Goal: Task Accomplishment & Management: Manage account settings

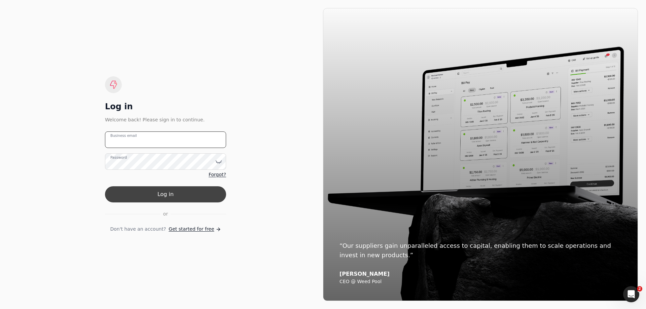
type email "[EMAIL_ADDRESS][PERSON_NAME][DOMAIN_NAME]"
click at [176, 193] on button "Log in" at bounding box center [165, 195] width 121 height 16
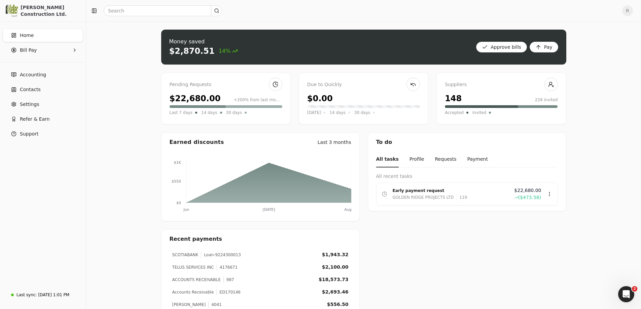
click at [206, 86] on div "Pending Requests" at bounding box center [226, 84] width 113 height 7
click at [509, 195] on div "GOLDEN RIDGE PROJECTS LTD 119" at bounding box center [451, 197] width 116 height 7
click at [527, 214] on div "Review" at bounding box center [536, 213] width 40 height 11
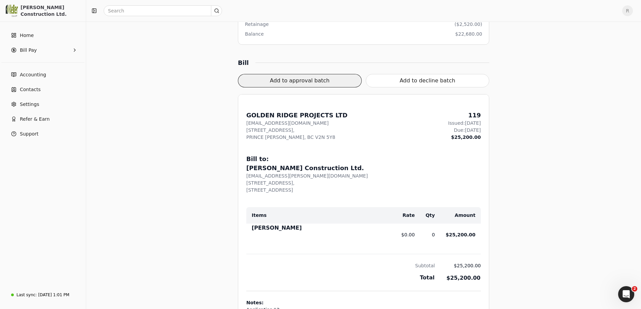
scroll to position [101, 0]
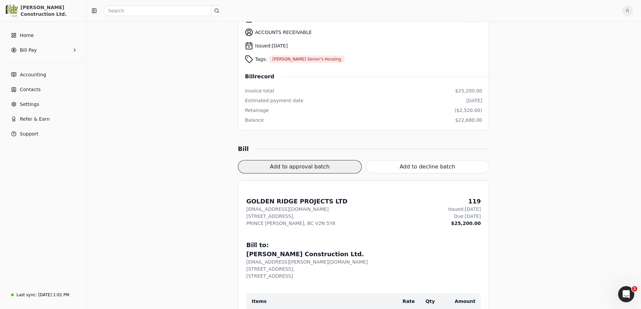
click at [282, 167] on button "Add to approval batch" at bounding box center [300, 166] width 124 height 13
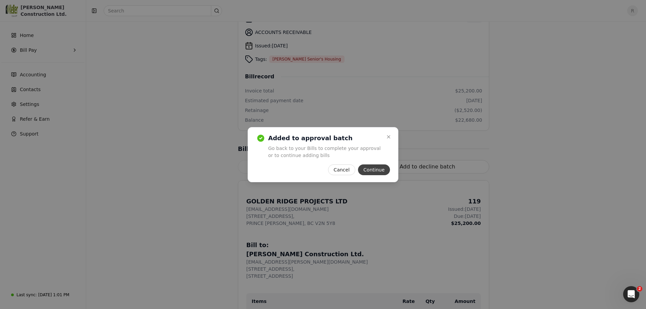
click at [373, 172] on button "Continue" at bounding box center [374, 170] width 32 height 11
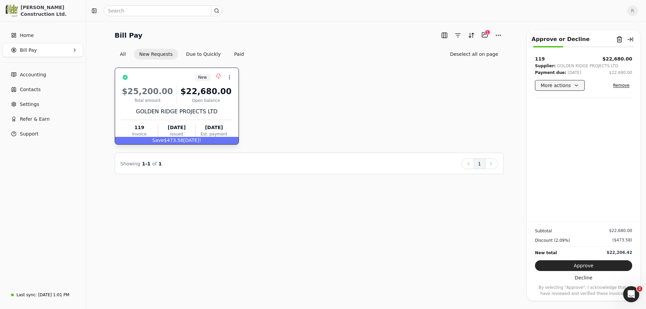
click at [573, 88] on button "More actions" at bounding box center [560, 85] width 50 height 11
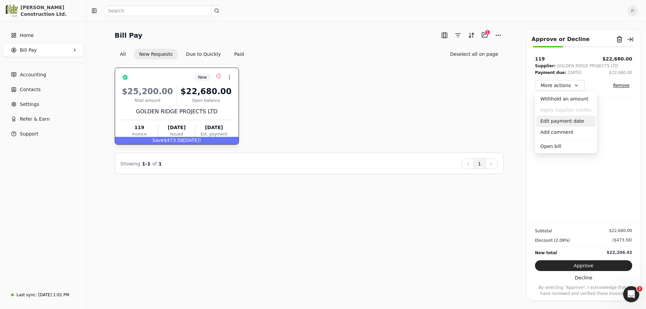
click at [565, 120] on div "Edit payment date" at bounding box center [566, 121] width 59 height 11
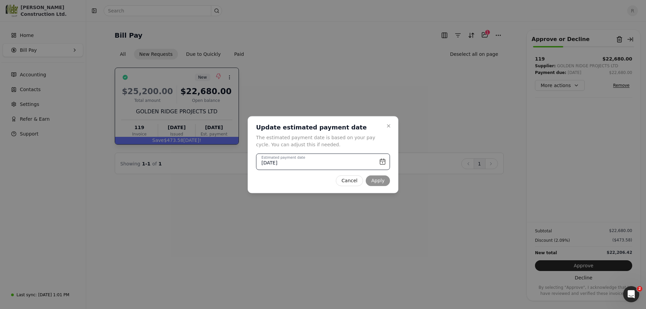
click at [382, 163] on input "[DATE]" at bounding box center [323, 162] width 134 height 16
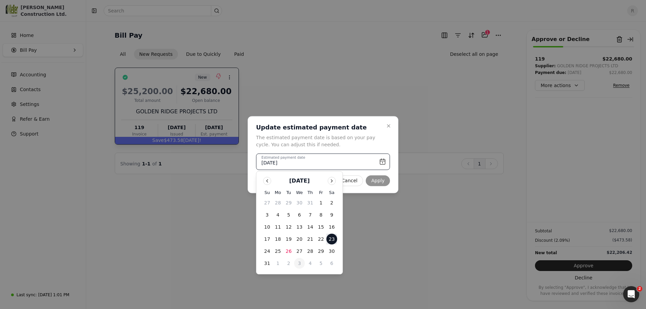
click at [302, 263] on button "3" at bounding box center [299, 263] width 11 height 11
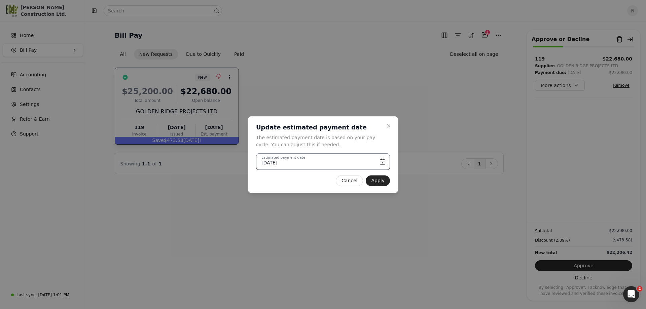
click at [383, 164] on input "[DATE]" at bounding box center [323, 162] width 134 height 16
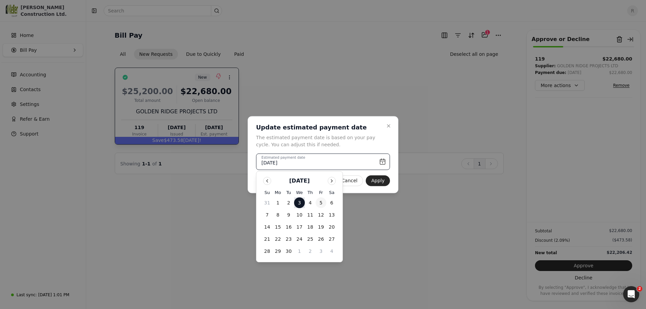
click at [320, 203] on button "5" at bounding box center [321, 203] width 11 height 11
type input "[DATE]"
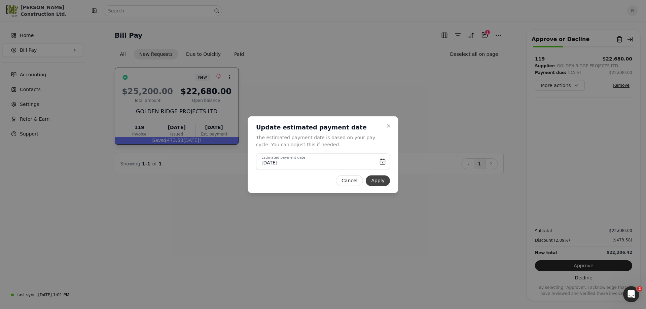
click at [379, 180] on button "Apply" at bounding box center [378, 180] width 24 height 11
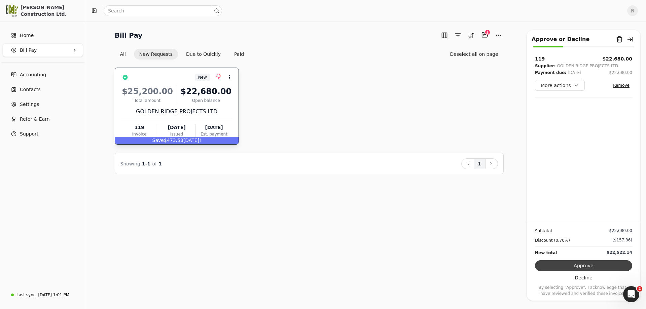
click at [594, 267] on button "Approve" at bounding box center [583, 266] width 97 height 11
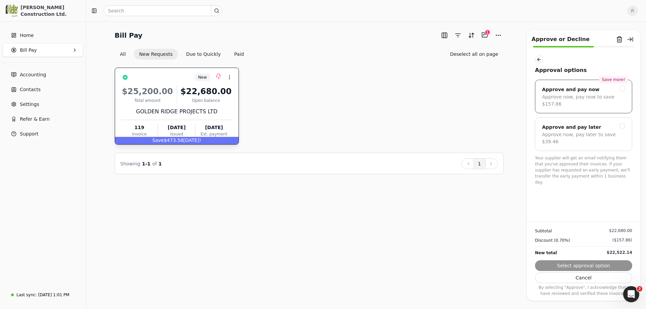
click at [621, 89] on div at bounding box center [623, 89] width 6 height 6
click at [574, 265] on button "Next" at bounding box center [583, 266] width 97 height 11
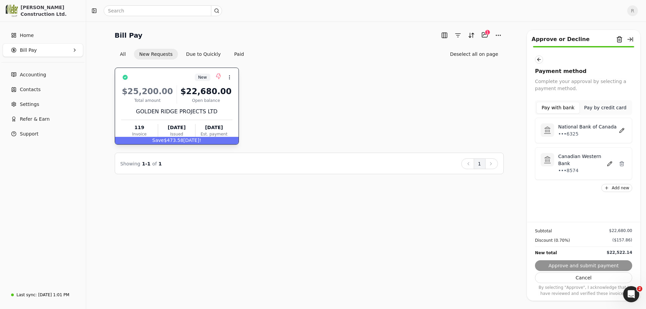
click at [567, 129] on p "National Bank of Canada" at bounding box center [588, 127] width 59 height 7
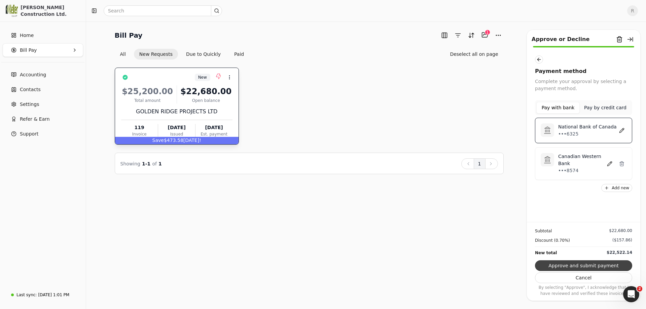
click at [588, 266] on button "Approve and submit payment" at bounding box center [583, 266] width 97 height 11
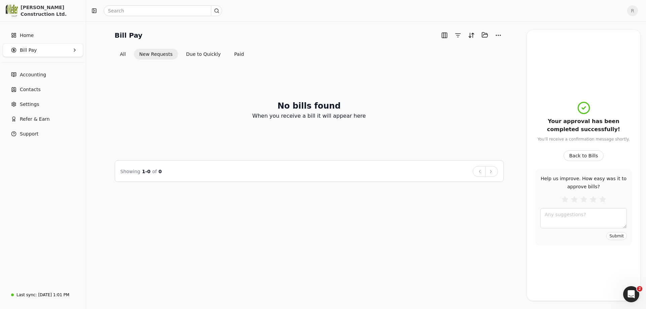
drag, startPoint x: 586, startPoint y: 154, endPoint x: 381, endPoint y: 165, distance: 205.7
click at [586, 154] on button "Back to Bills" at bounding box center [584, 156] width 40 height 11
